Goal: Task Accomplishment & Management: Manage account settings

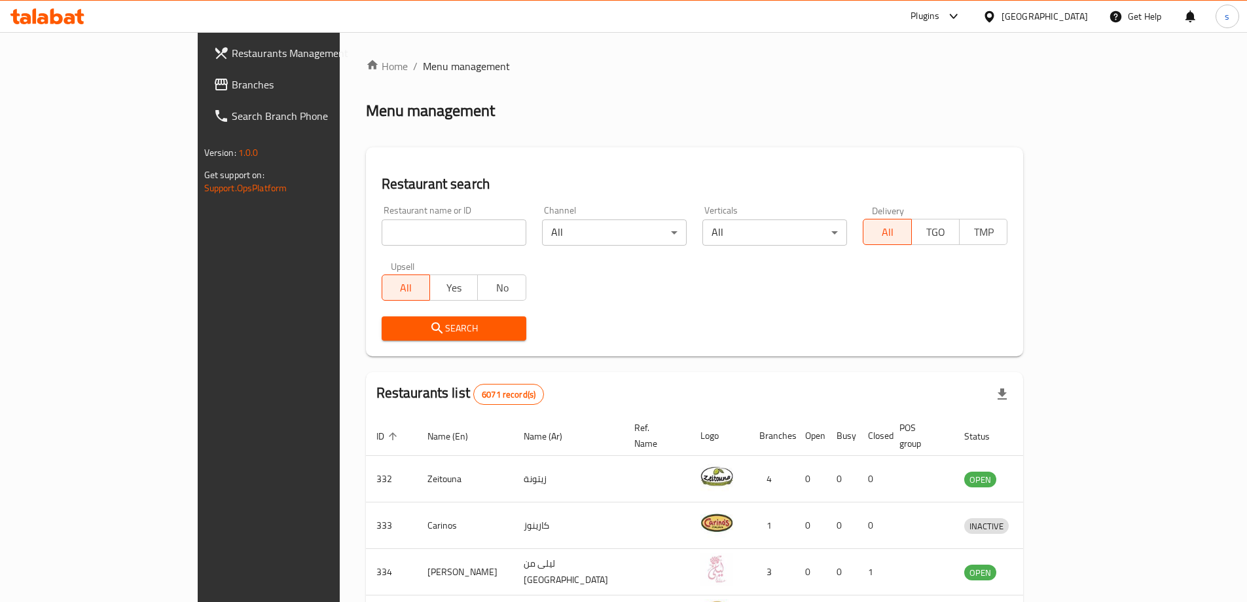
click at [1060, 9] on div "Bahrain" at bounding box center [1045, 16] width 86 height 14
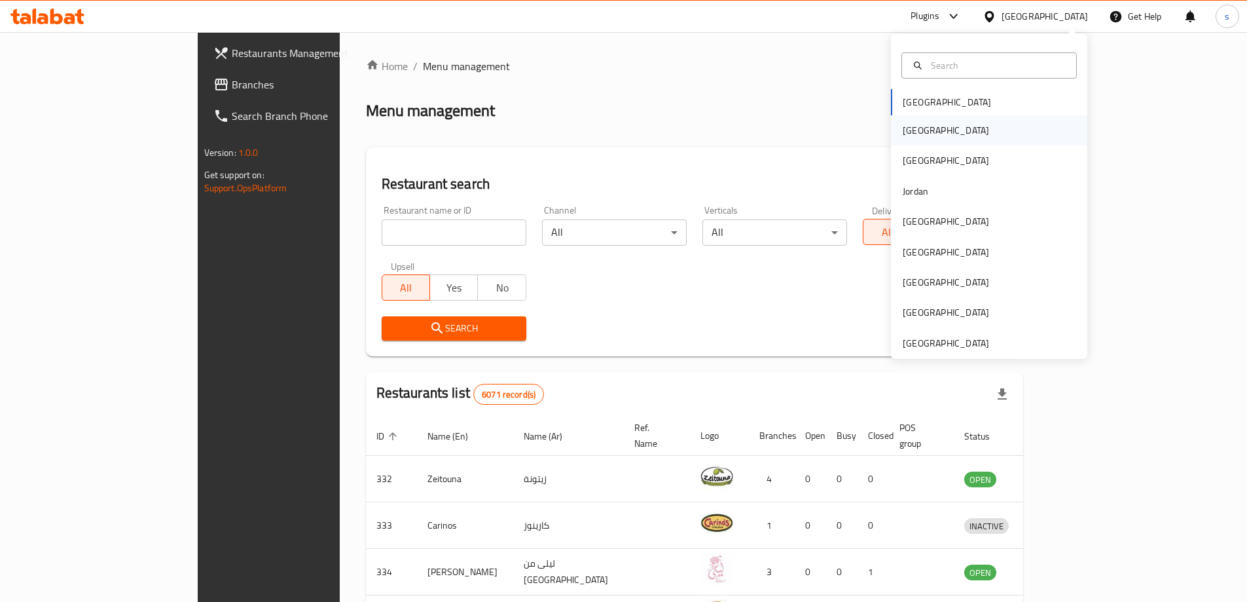
click at [916, 126] on div "[GEOGRAPHIC_DATA]" at bounding box center [945, 130] width 107 height 30
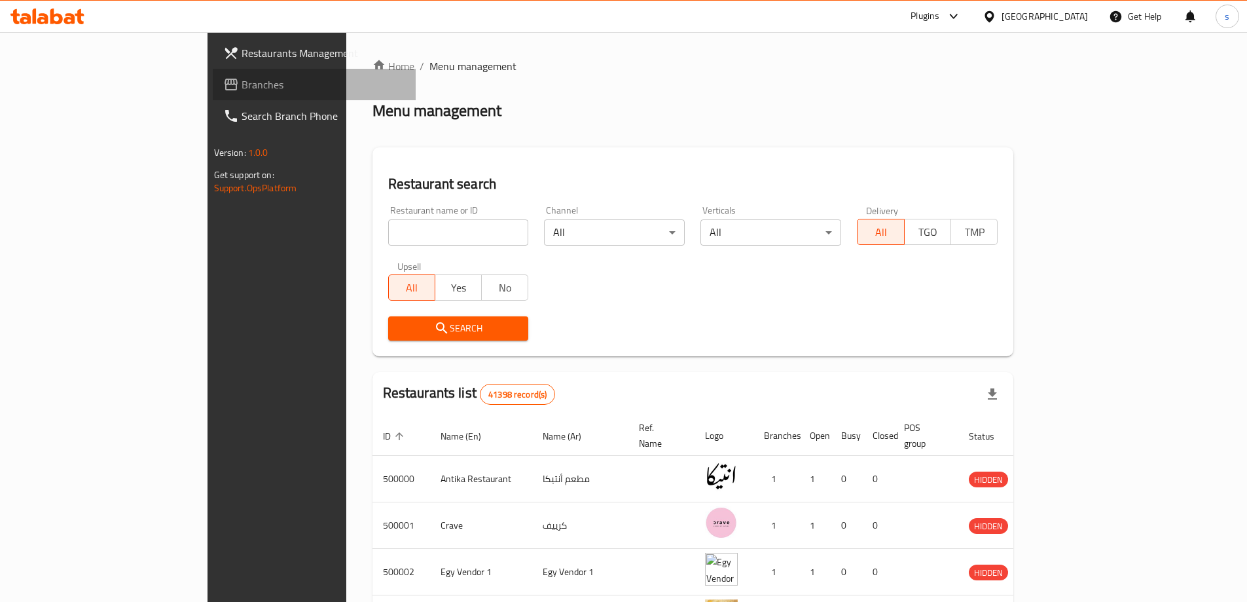
click at [242, 88] on span "Branches" at bounding box center [324, 85] width 164 height 16
click at [242, 91] on span "Branches" at bounding box center [324, 85] width 164 height 16
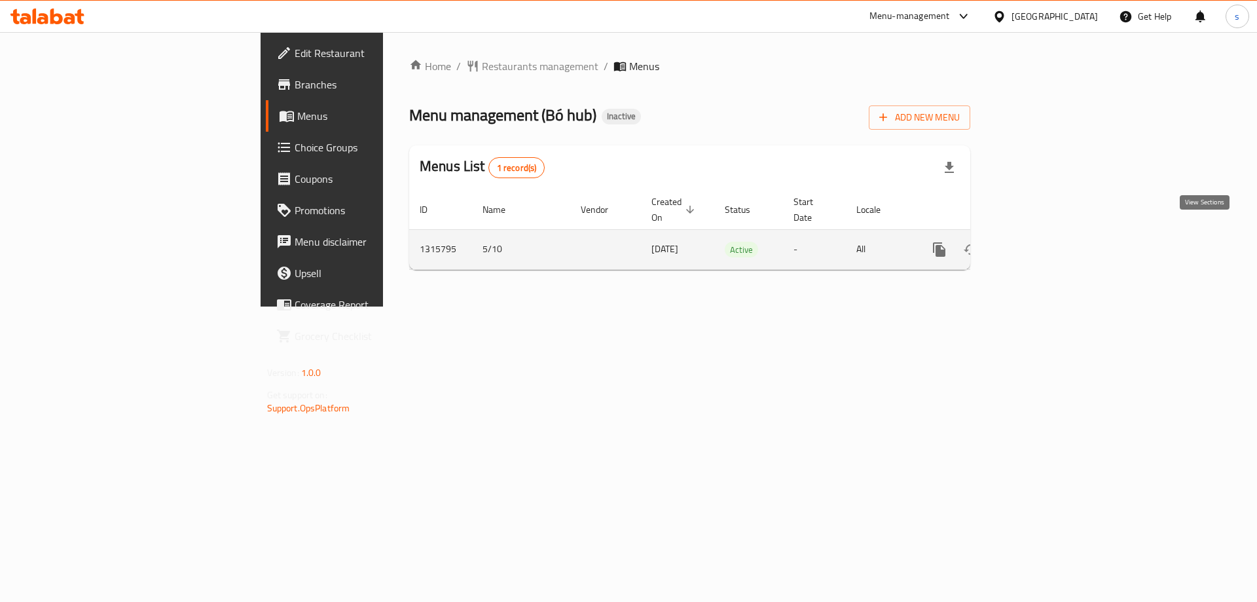
click at [1041, 242] on icon "enhanced table" at bounding box center [1034, 250] width 16 height 16
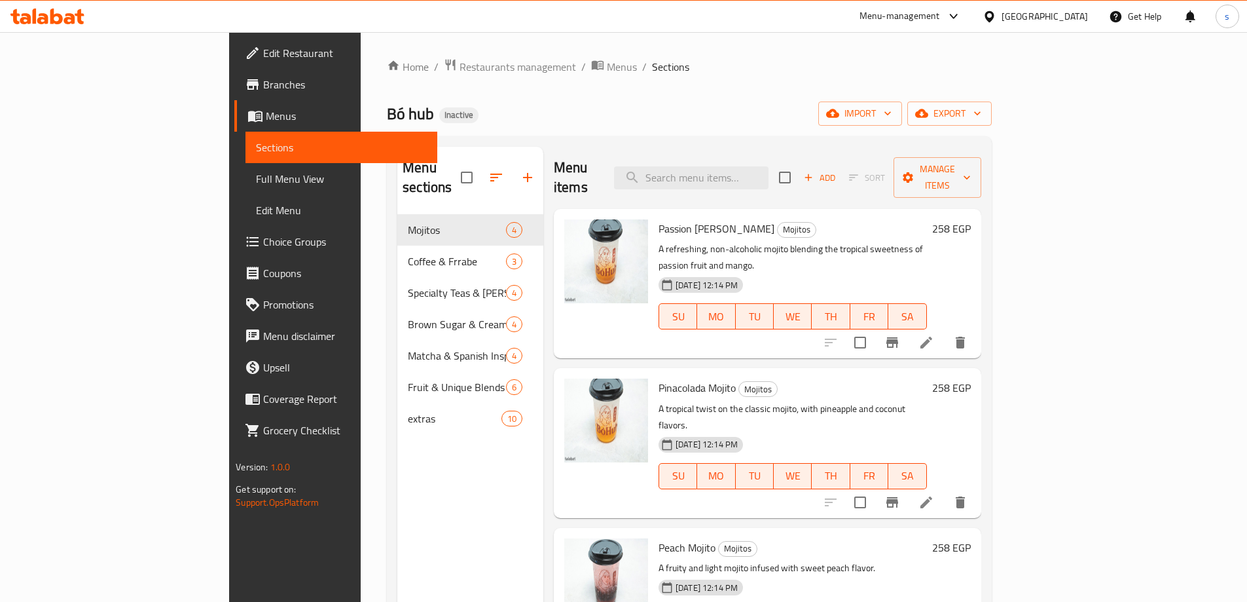
click at [263, 82] on span "Branches" at bounding box center [345, 85] width 164 height 16
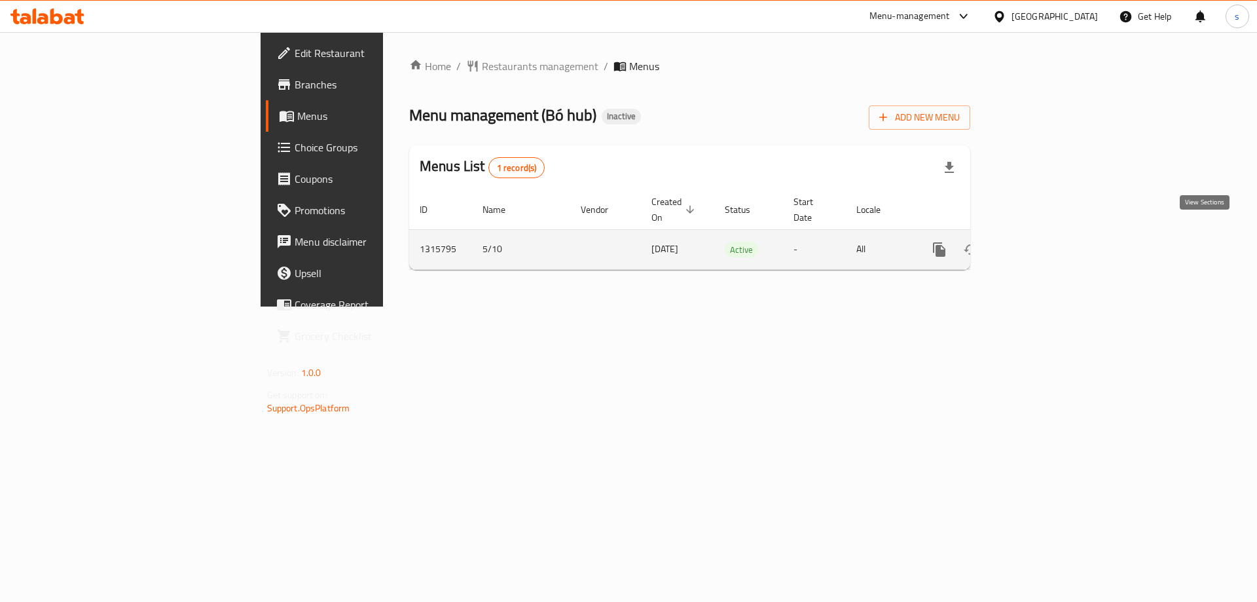
click at [1049, 239] on link "enhanced table" at bounding box center [1033, 249] width 31 height 31
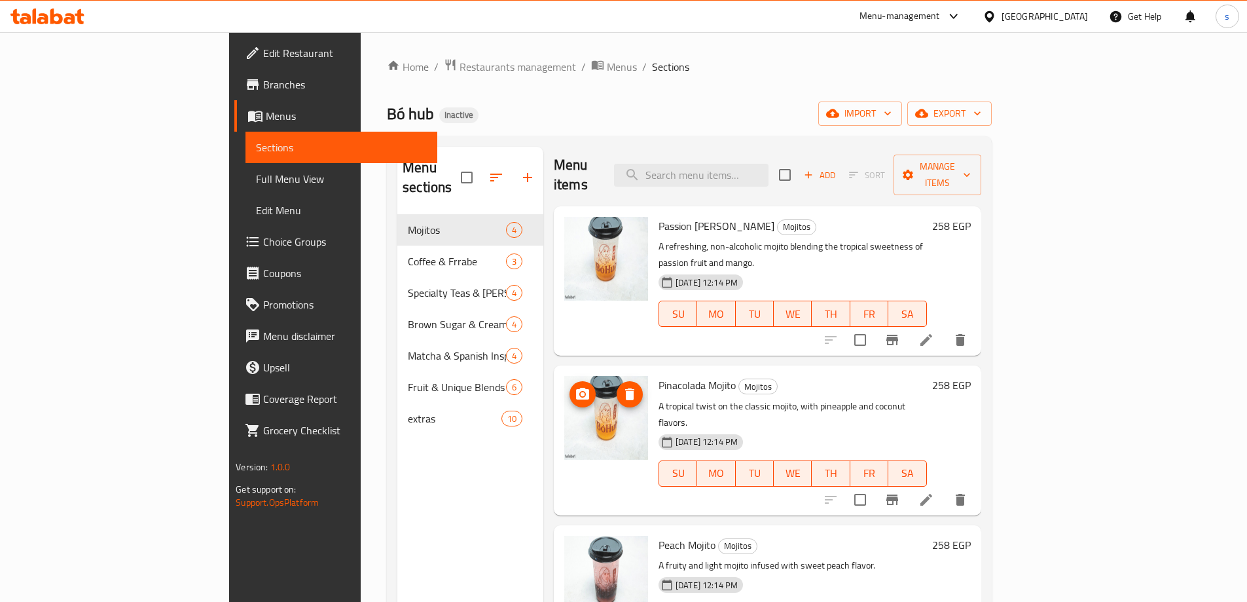
scroll to position [3, 0]
click at [256, 173] on span "Full Menu View" at bounding box center [341, 179] width 171 height 16
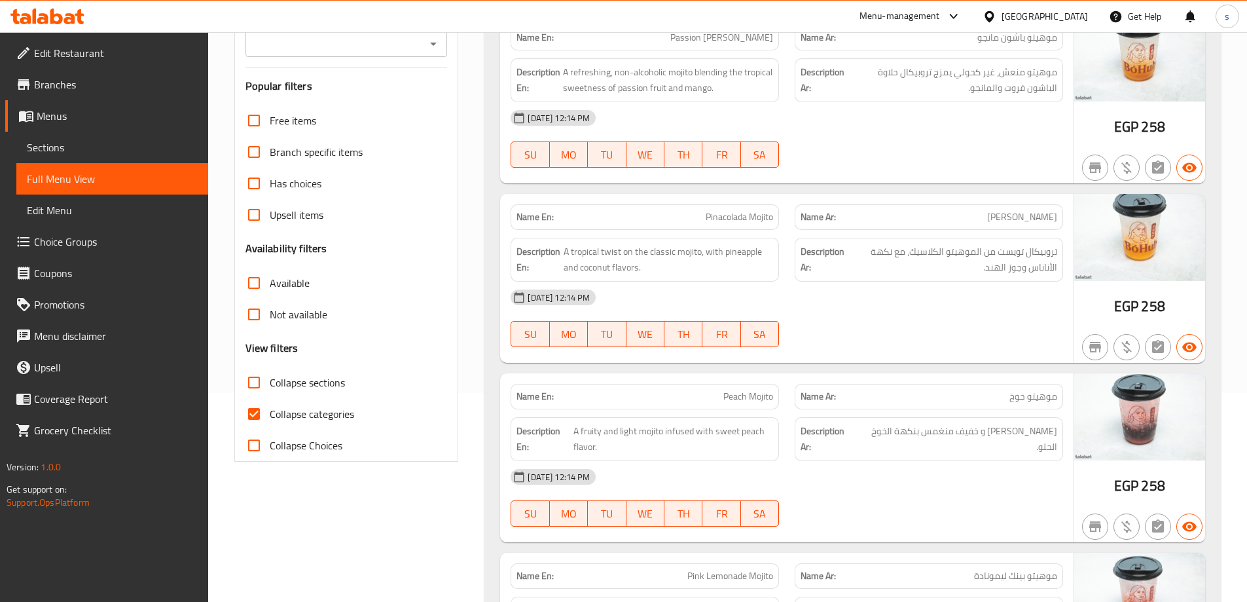
scroll to position [262, 0]
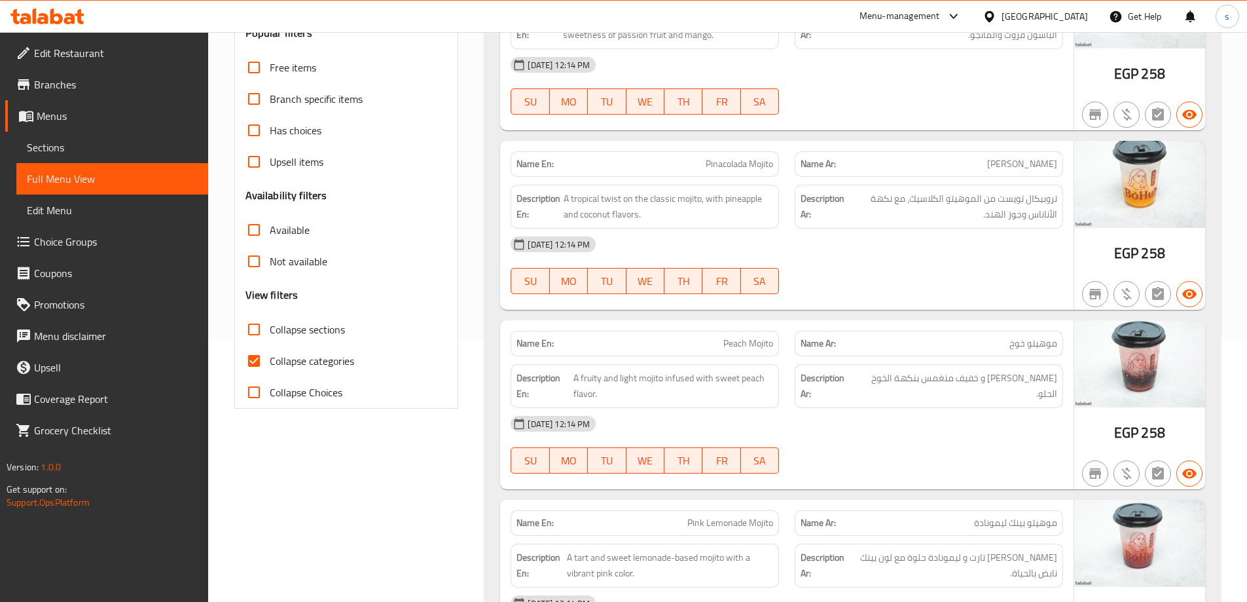
click at [306, 358] on span "Collapse categories" at bounding box center [312, 361] width 84 height 16
click at [270, 358] on input "Collapse categories" at bounding box center [253, 360] width 31 height 31
checkbox input "false"
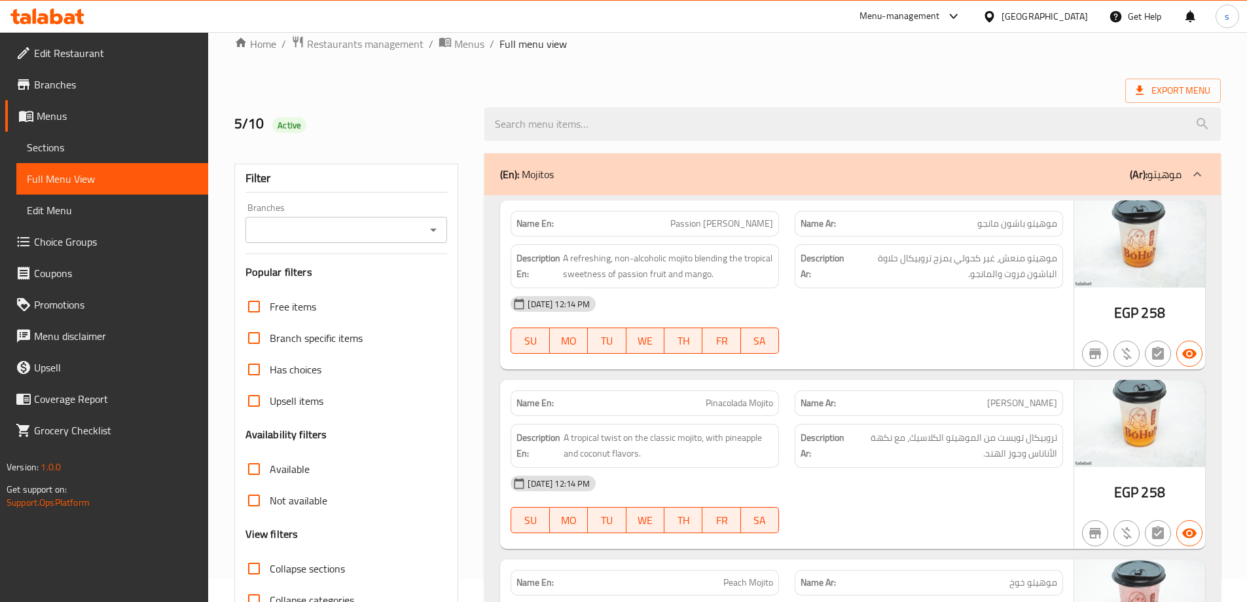
scroll to position [0, 0]
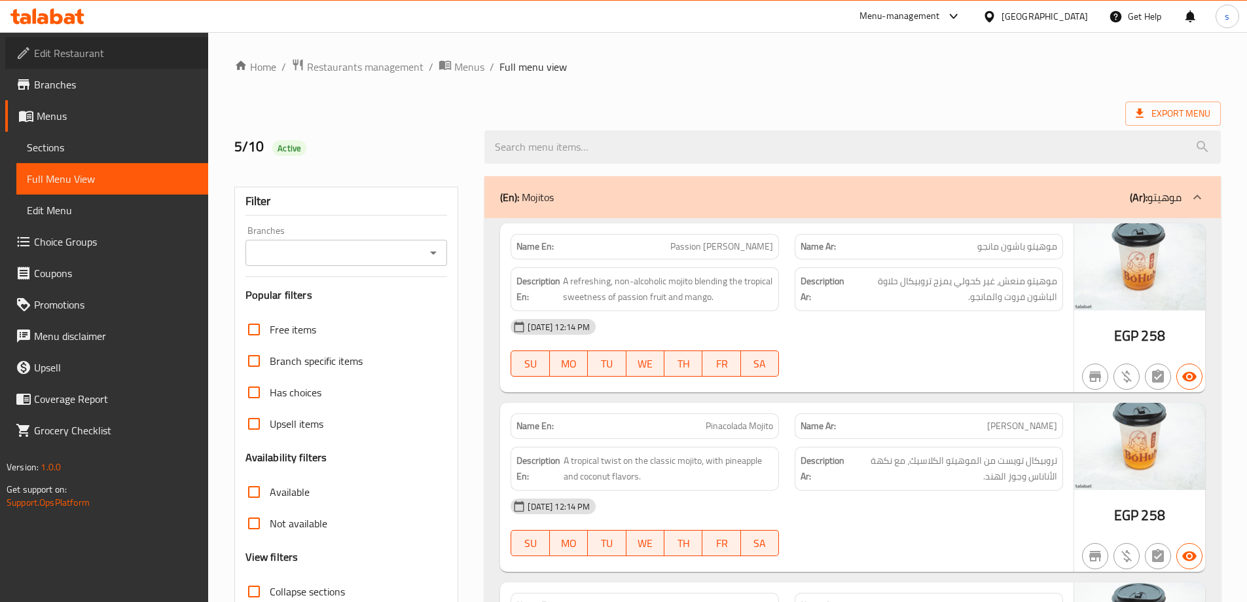
click at [85, 61] on span "Edit Restaurant" at bounding box center [116, 53] width 164 height 16
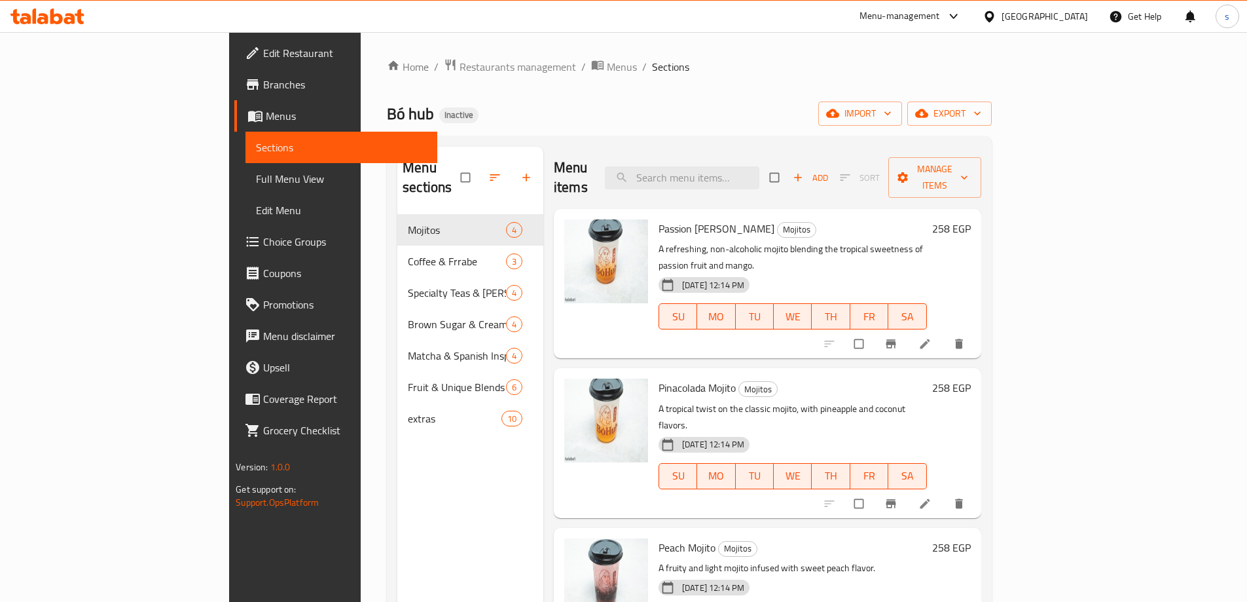
click at [263, 50] on span "Edit Restaurant" at bounding box center [345, 53] width 164 height 16
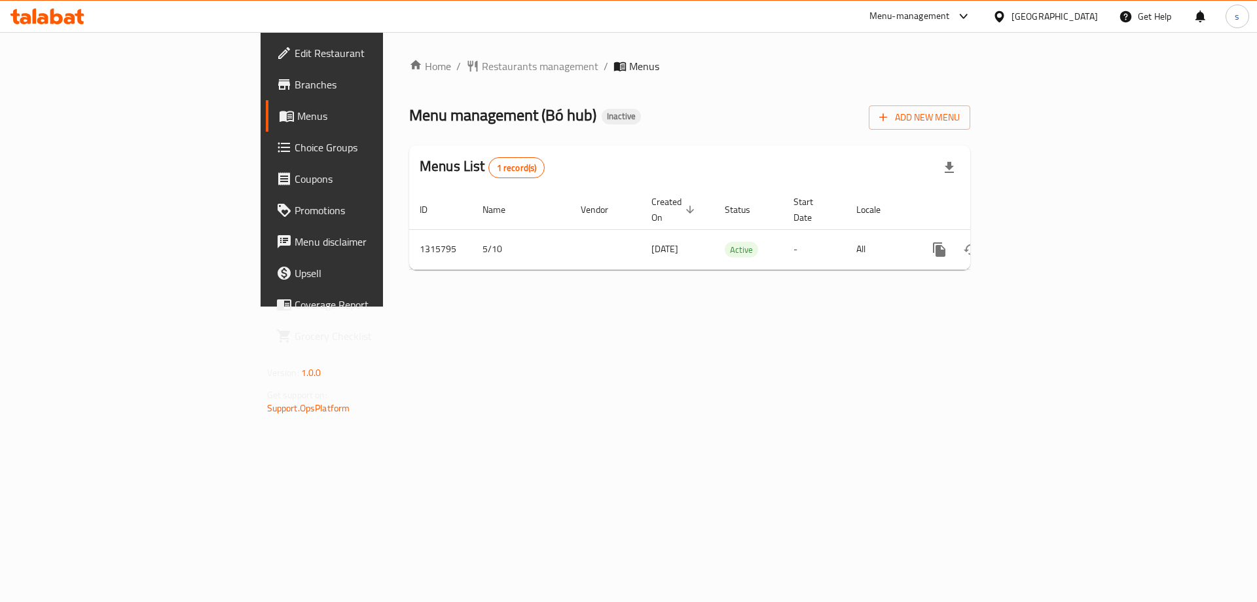
click at [266, 94] on link "Branches" at bounding box center [368, 84] width 205 height 31
click at [266, 96] on link "Branches" at bounding box center [368, 84] width 205 height 31
